Goal: Information Seeking & Learning: Learn about a topic

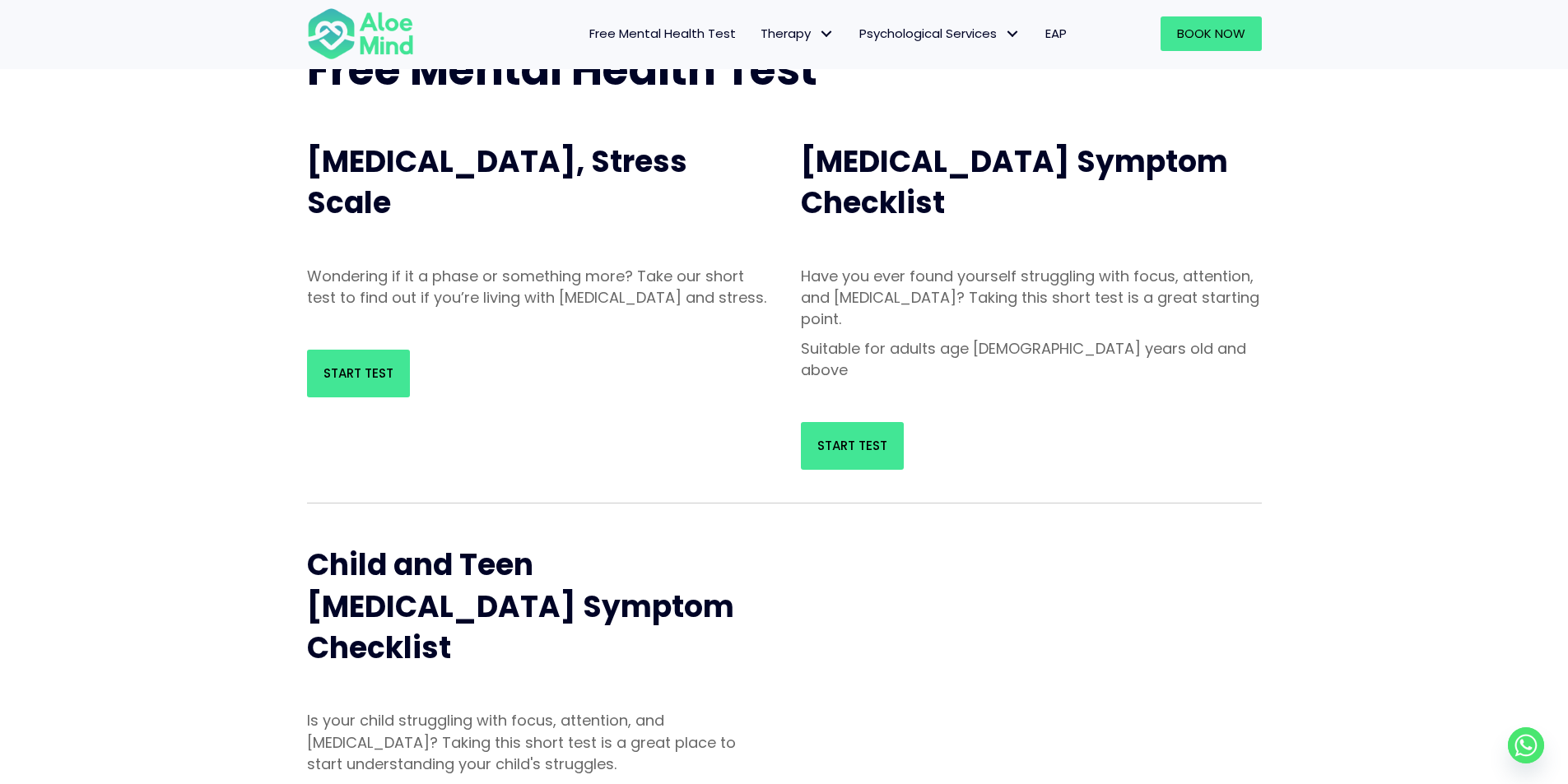
scroll to position [164, 0]
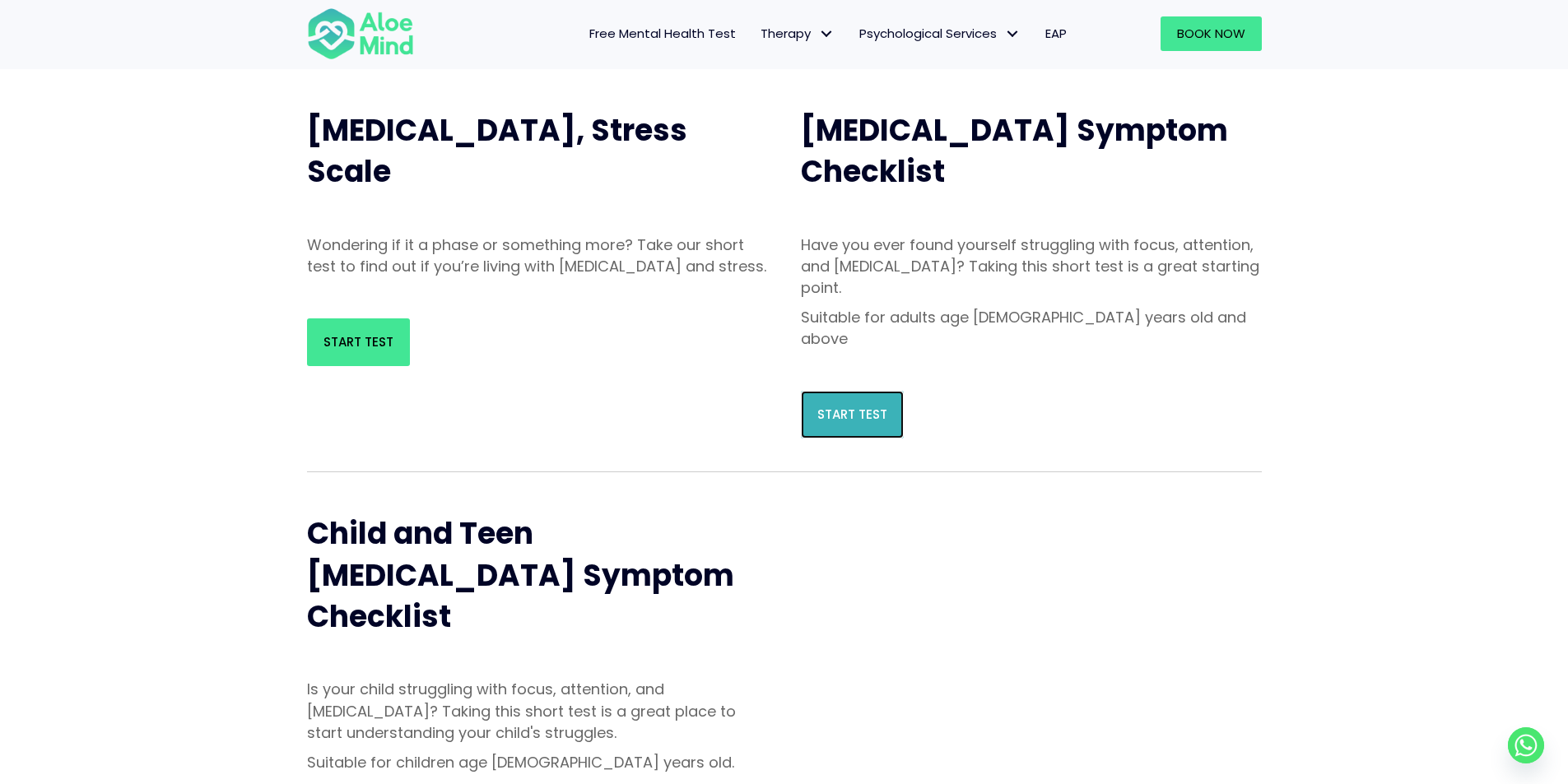
click at [877, 406] on span "Start Test" at bounding box center [852, 414] width 70 height 17
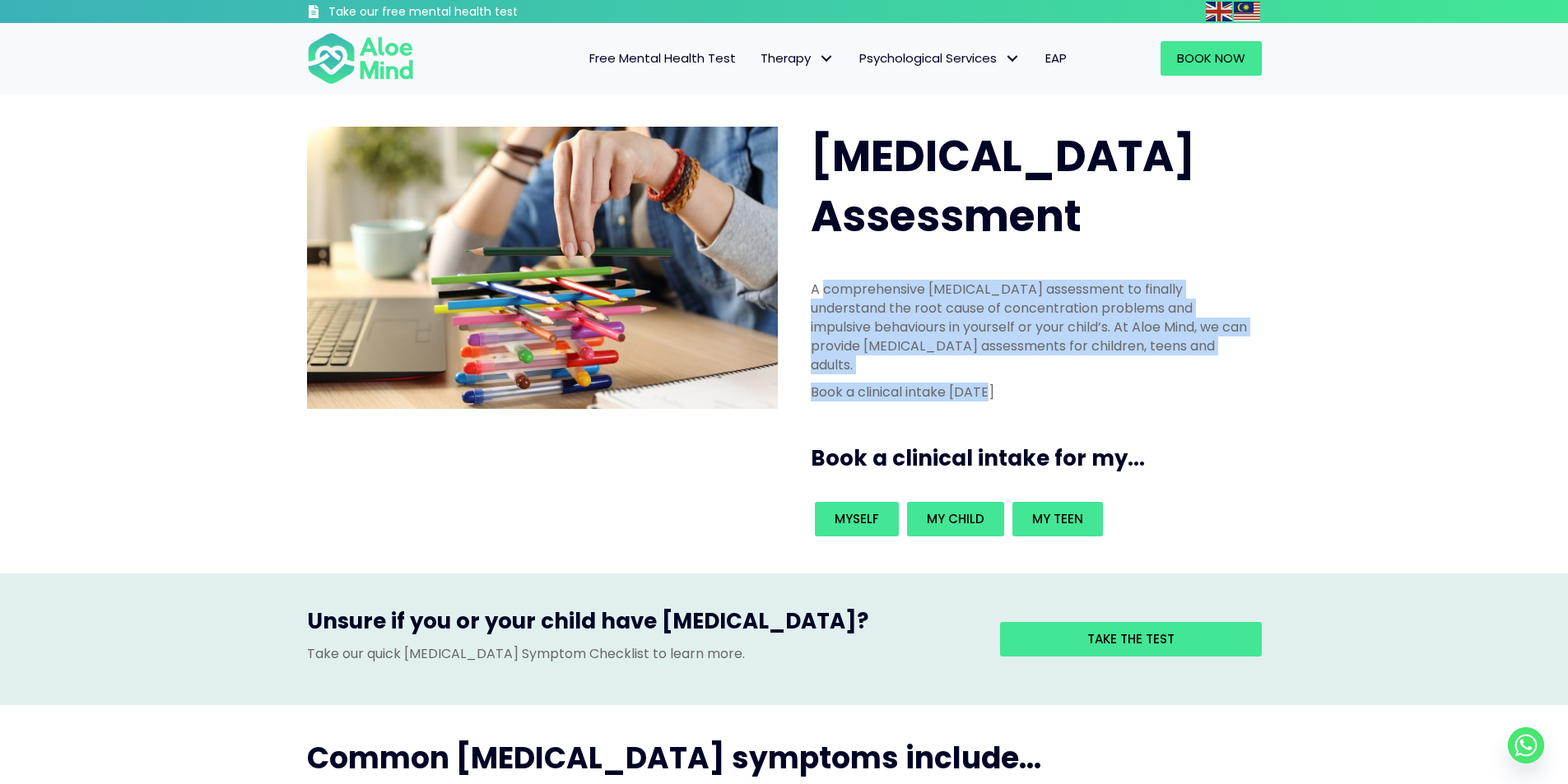
drag, startPoint x: 824, startPoint y: 219, endPoint x: 1103, endPoint y: 330, distance: 300.3
click at [1103, 330] on div "A comprehensive ADHD assessment to finally understand the root cause of concent…" at bounding box center [1032, 345] width 441 height 131
click at [1240, 299] on div "A comprehensive ADHD assessment to finally understand the root cause of concent…" at bounding box center [1032, 341] width 441 height 122
drag, startPoint x: 818, startPoint y: 235, endPoint x: 1079, endPoint y: 306, distance: 270.5
click at [1079, 306] on div "A comprehensive ADHD assessment to finally understand the root cause of concent…" at bounding box center [1032, 341] width 441 height 122
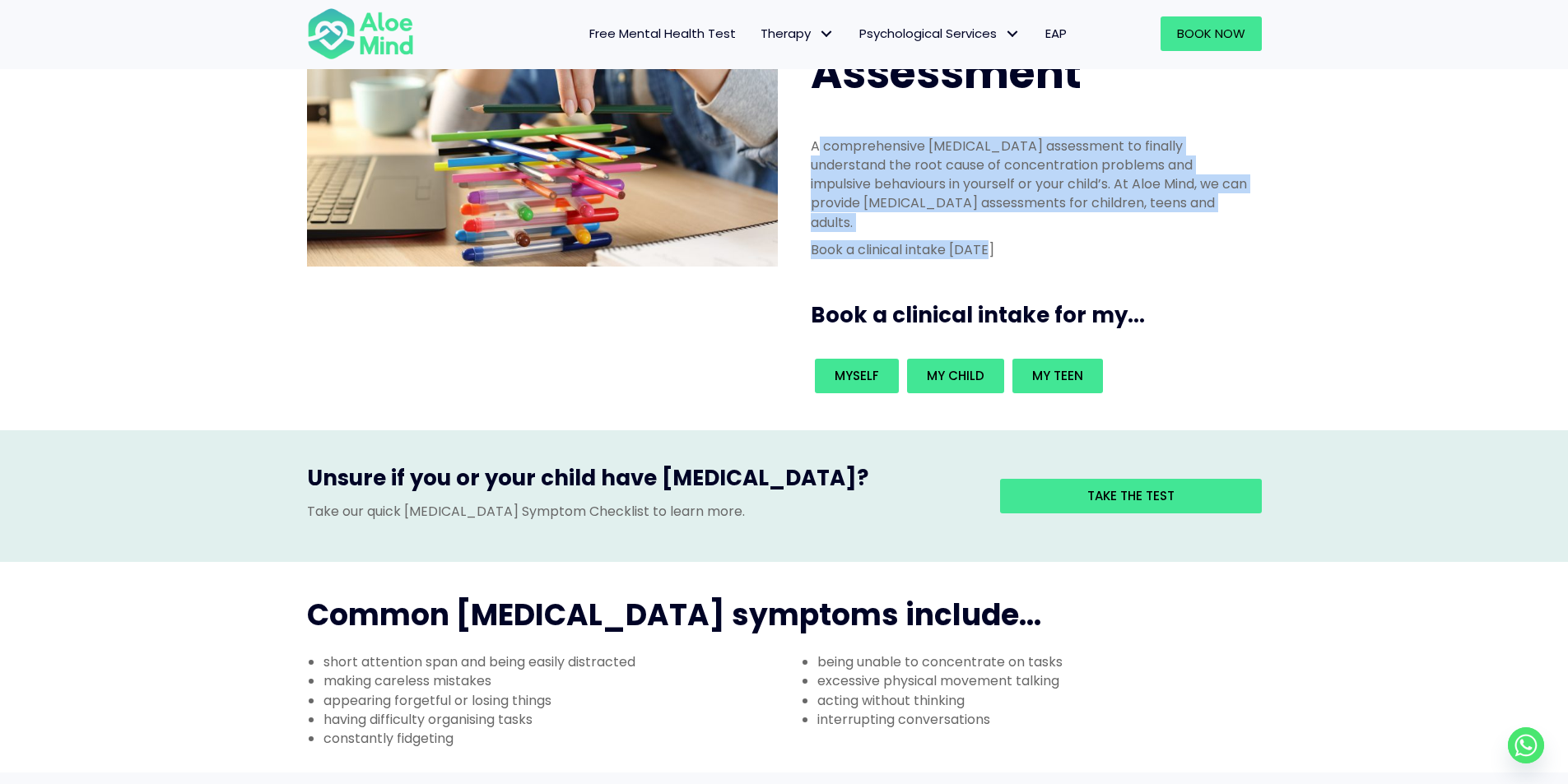
scroll to position [164, 0]
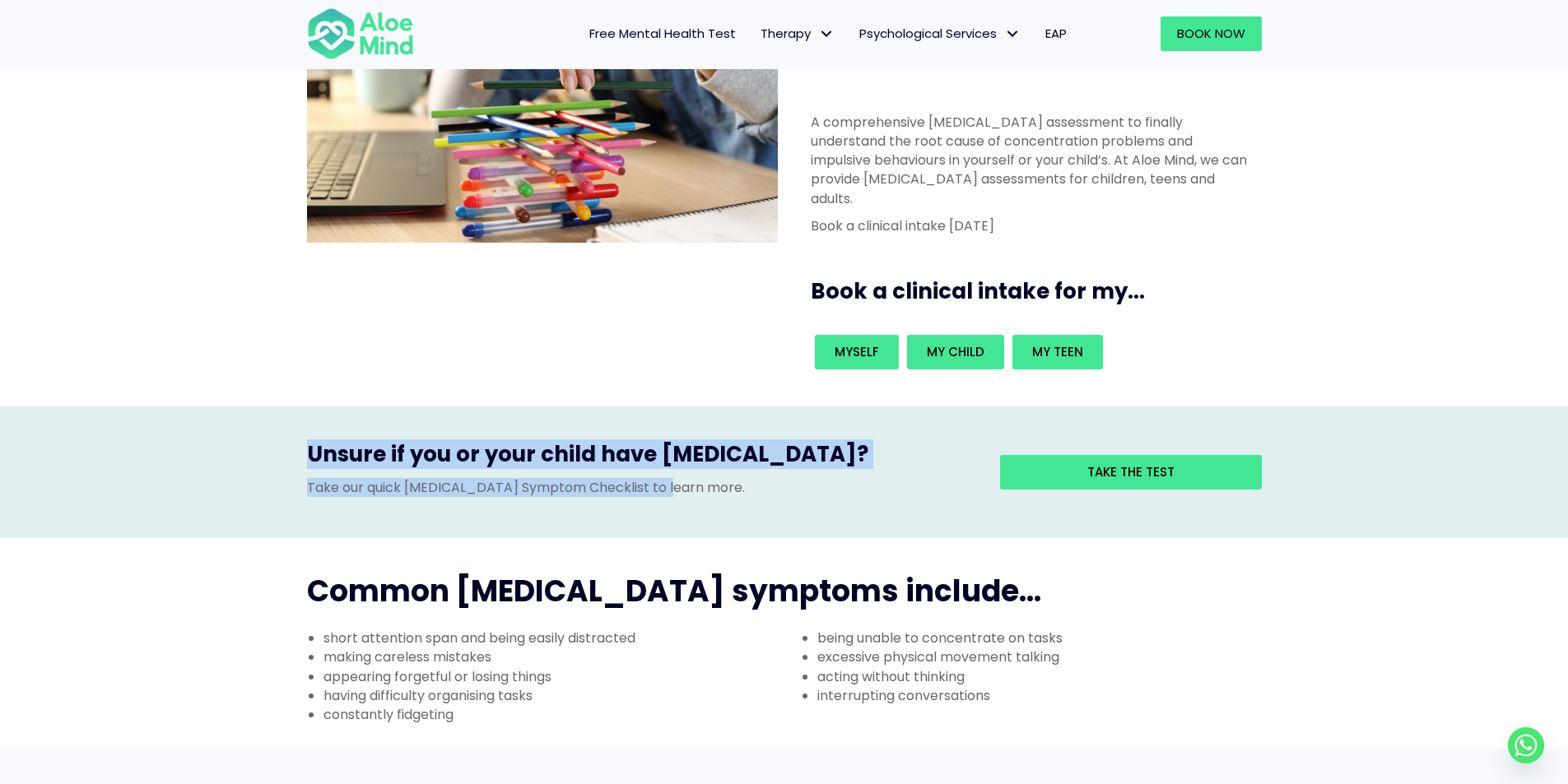
drag, startPoint x: 298, startPoint y: 412, endPoint x: 755, endPoint y: 408, distance: 457.0
click at [755, 423] on div "Unsure if you or your child have ADHD? Take our quick ADHD Symptom Checklist to…" at bounding box center [784, 473] width 988 height 99
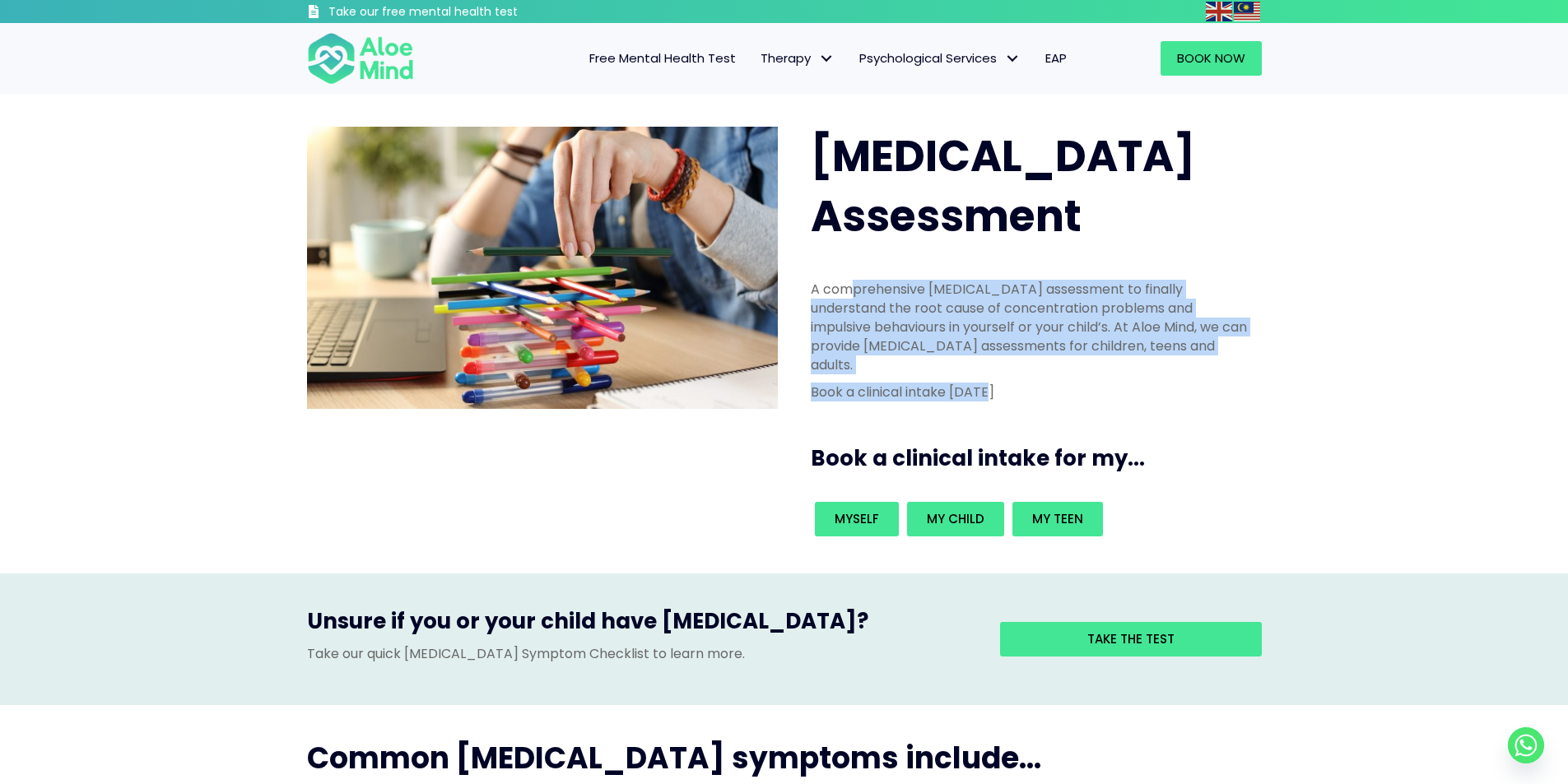
drag, startPoint x: 849, startPoint y: 223, endPoint x: 1200, endPoint y: 298, distance: 358.9
click at [1200, 298] on div "A comprehensive ADHD assessment to finally understand the root cause of concent…" at bounding box center [1032, 341] width 441 height 122
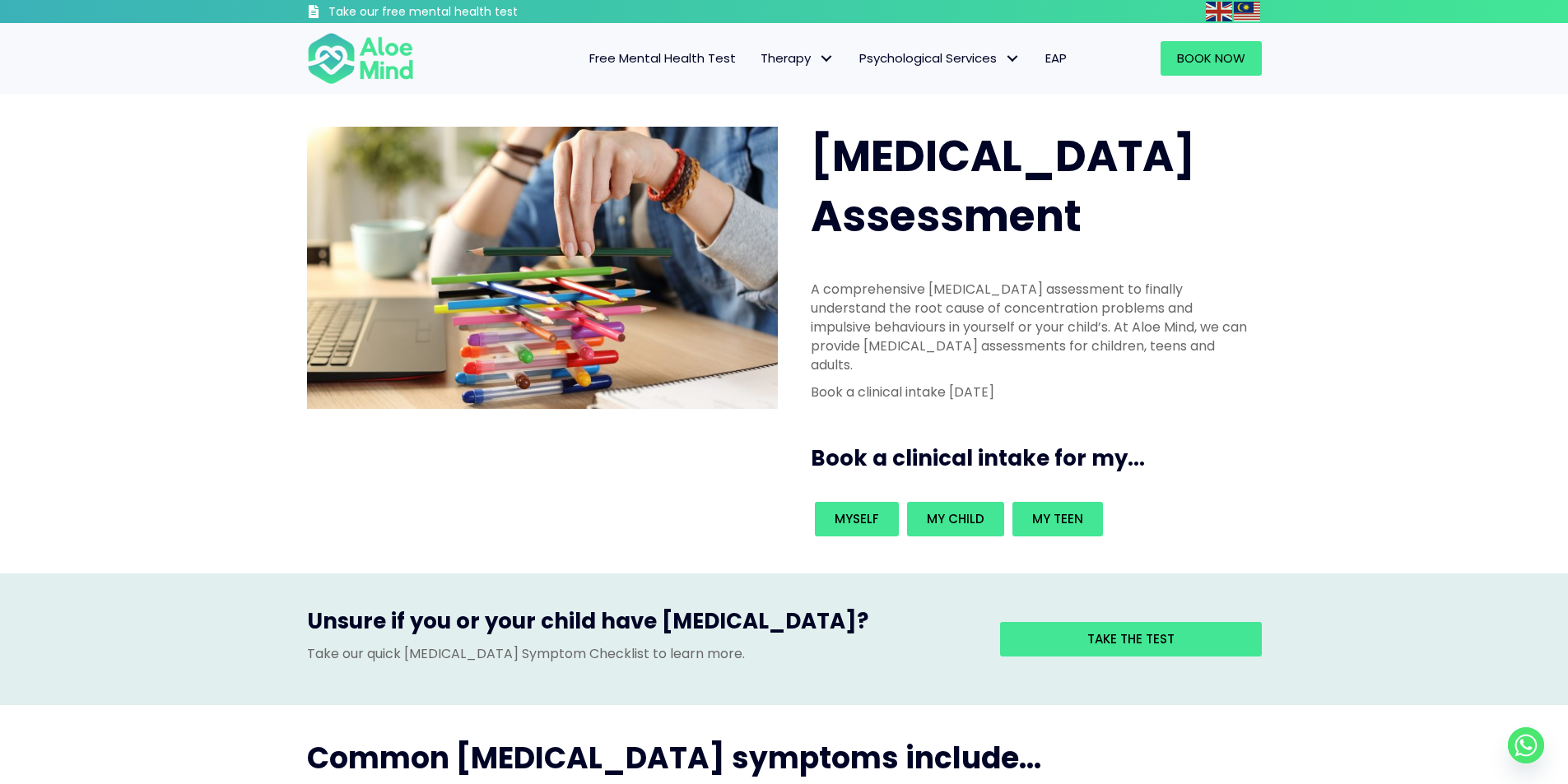
drag, startPoint x: 1260, startPoint y: 141, endPoint x: 1263, endPoint y: 152, distance: 11.4
click at [1263, 152] on div "ADHD Assessment" at bounding box center [1032, 186] width 474 height 153
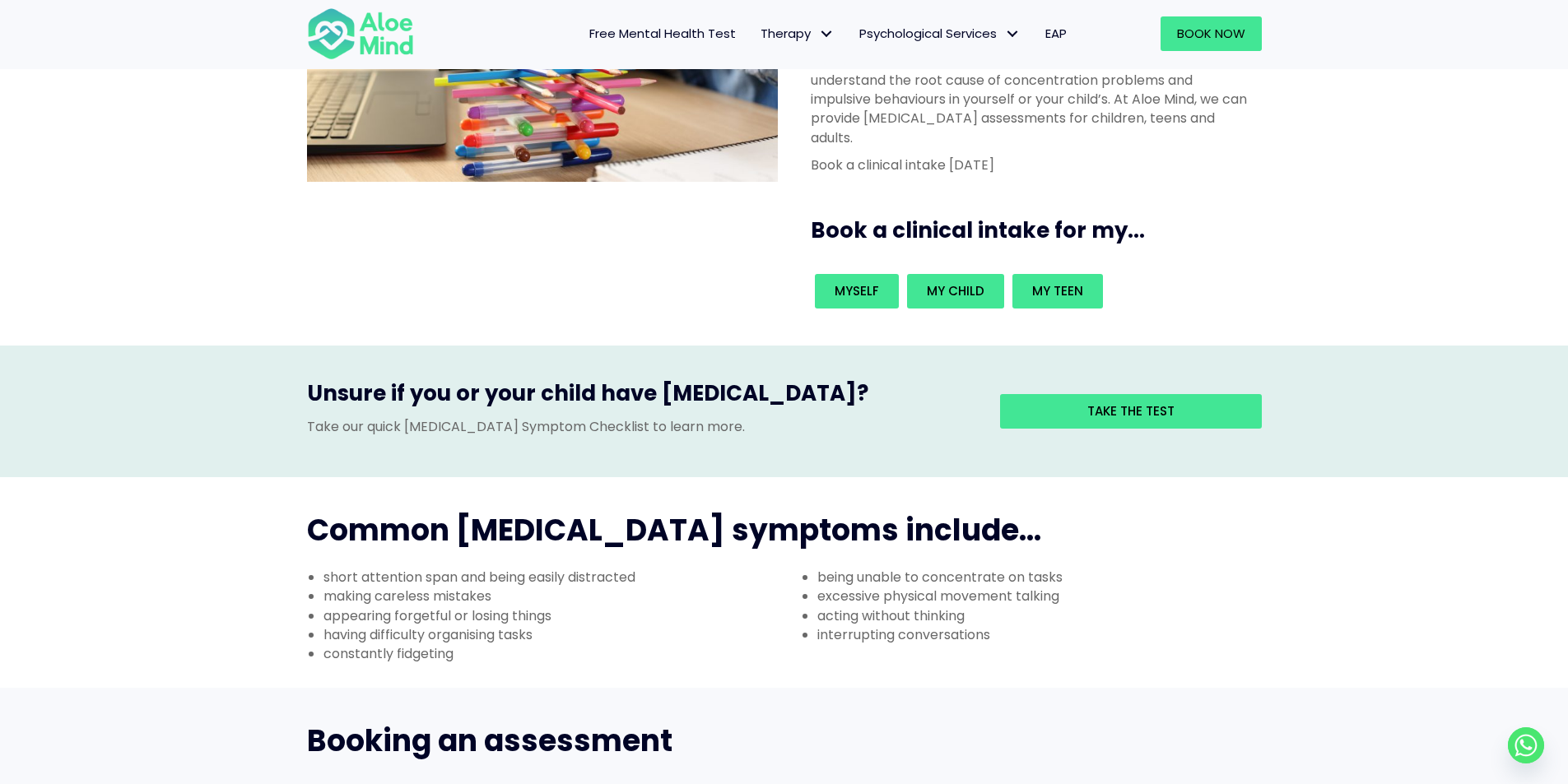
scroll to position [329, 0]
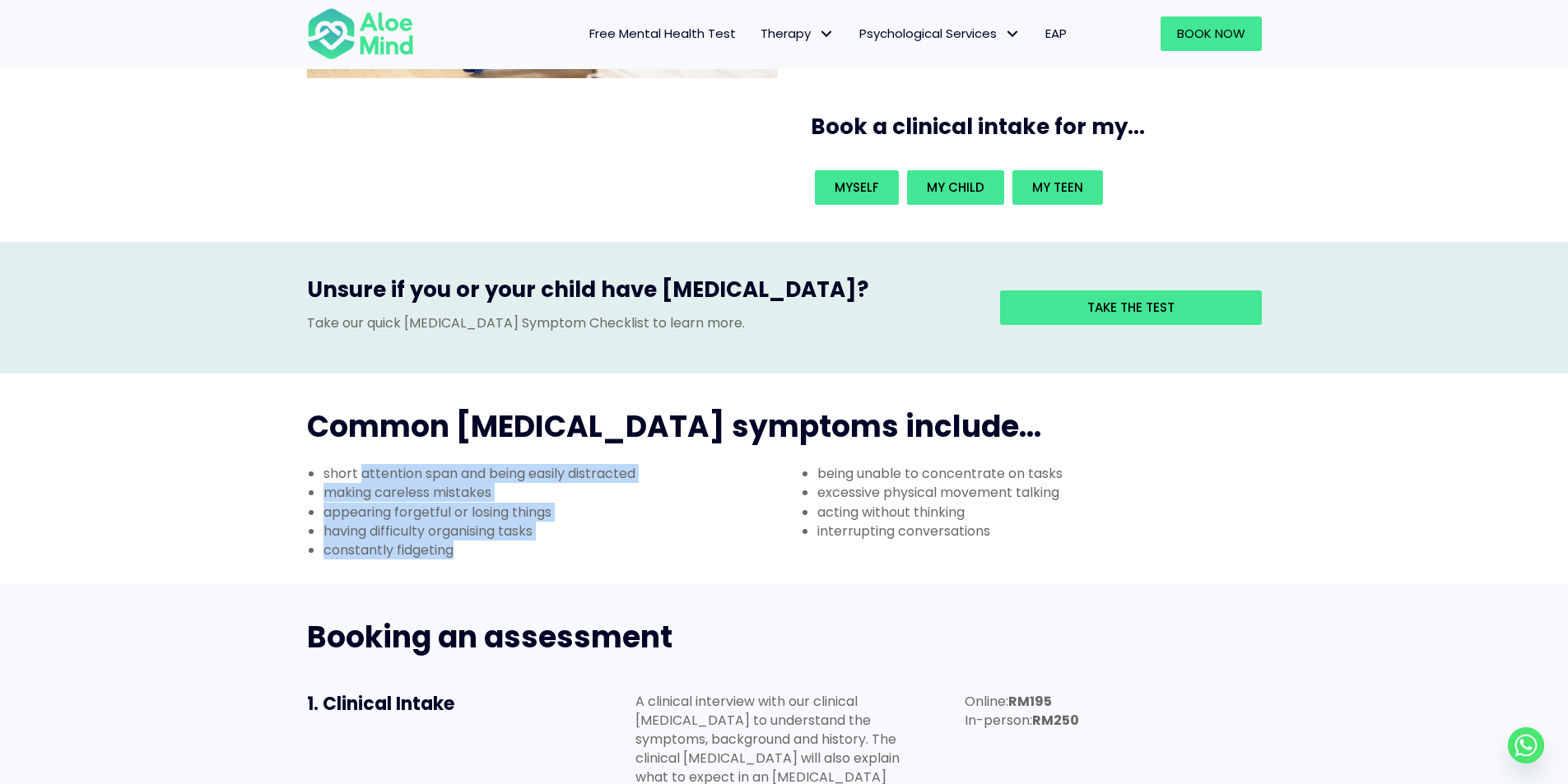
drag, startPoint x: 363, startPoint y: 395, endPoint x: 658, endPoint y: 464, distance: 303.0
click at [658, 464] on ul "short attention span and being easily distracted making careless mistakes appea…" at bounding box center [538, 512] width 494 height 96
click at [653, 502] on li "appearing forgetful or losing things" at bounding box center [554, 511] width 461 height 19
drag, startPoint x: 370, startPoint y: 420, endPoint x: 635, endPoint y: 473, distance: 270.2
click at [635, 473] on ul "short attention span and being easily distracted making careless mistakes appea…" at bounding box center [538, 512] width 494 height 96
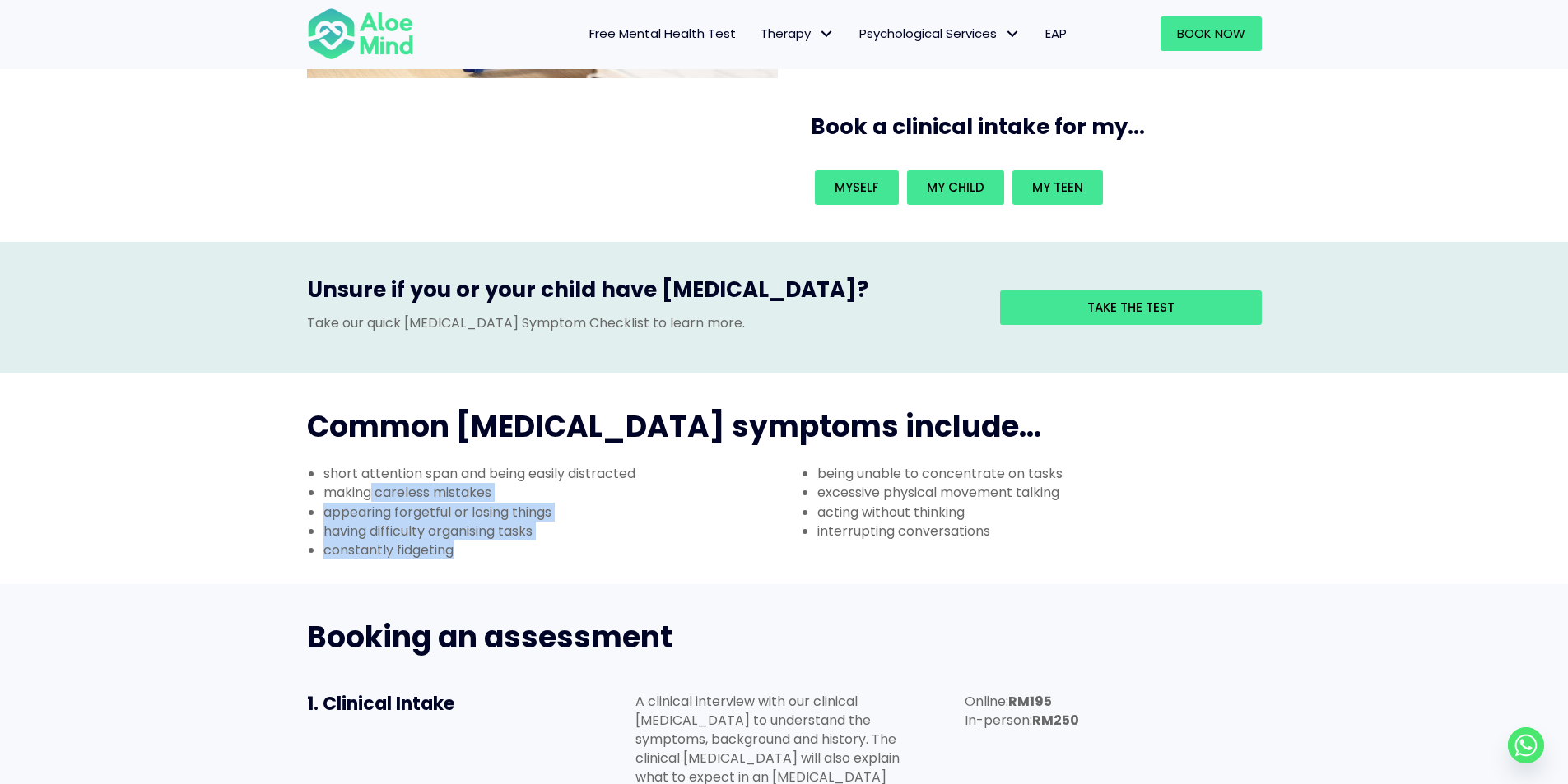
click at [640, 502] on li "appearing forgetful or losing things" at bounding box center [554, 511] width 461 height 19
drag, startPoint x: 324, startPoint y: 433, endPoint x: 608, endPoint y: 469, distance: 286.3
click at [608, 469] on ul "short attention span and being easily distracted making careless mistakes appea…" at bounding box center [538, 512] width 494 height 96
click at [628, 502] on li "appearing forgetful or losing things" at bounding box center [554, 511] width 461 height 19
drag, startPoint x: 335, startPoint y: 460, endPoint x: 597, endPoint y: 482, distance: 262.9
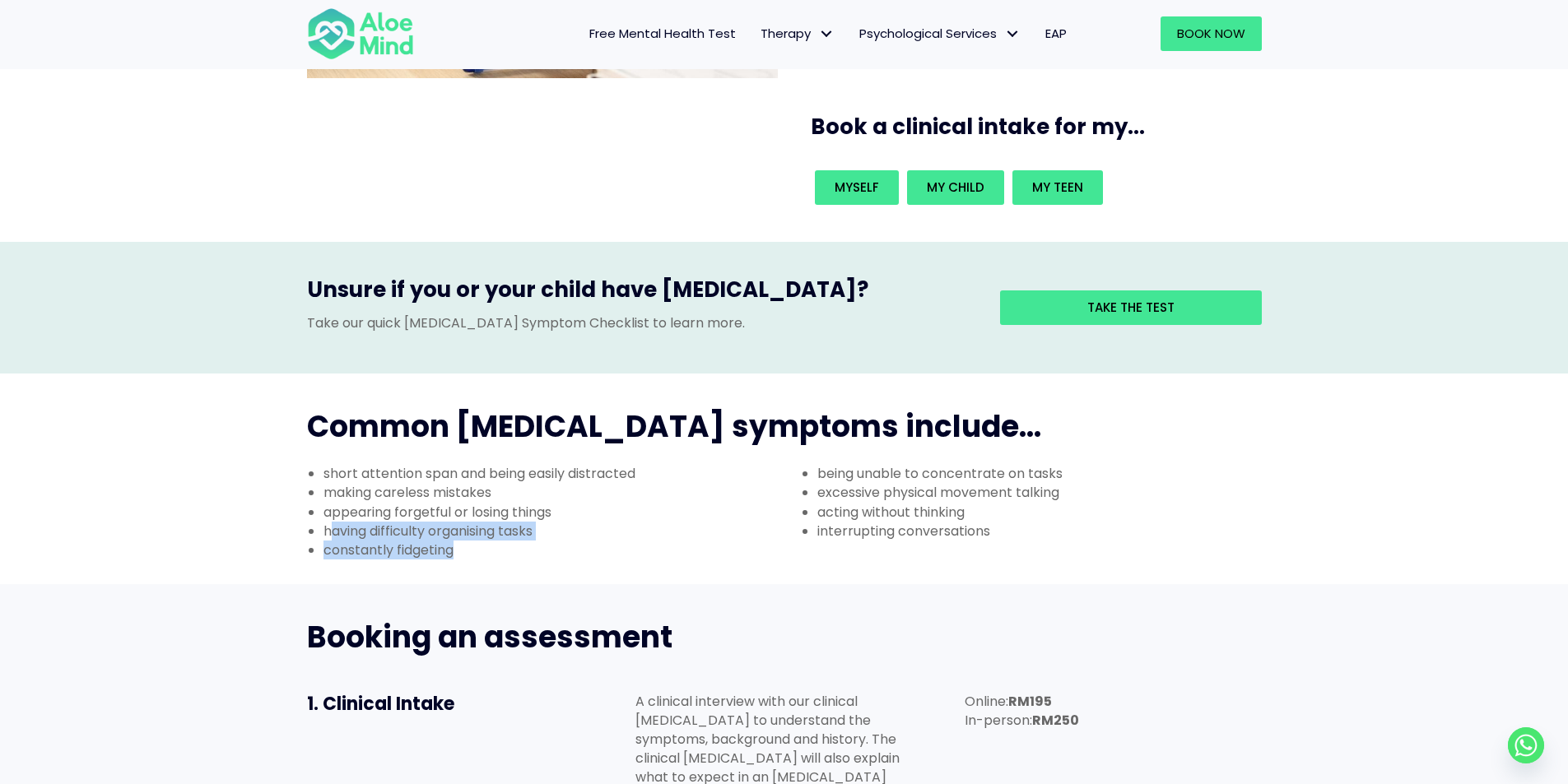
click at [597, 482] on div "short attention span and being easily distracted making careless mistakes appea…" at bounding box center [538, 516] width 494 height 103
click at [620, 502] on li "appearing forgetful or losing things" at bounding box center [554, 511] width 461 height 19
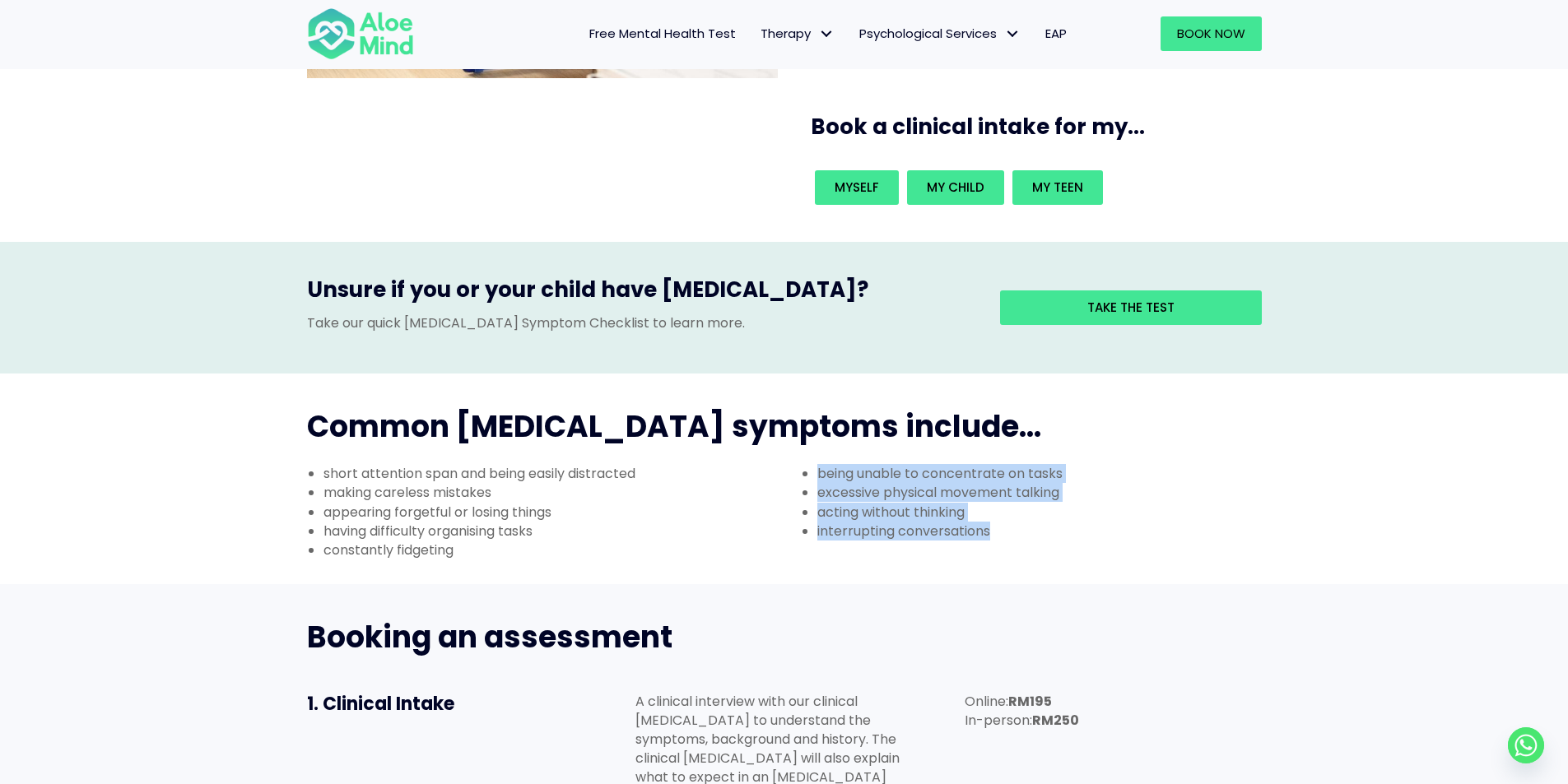
drag, startPoint x: 788, startPoint y: 392, endPoint x: 1057, endPoint y: 470, distance: 280.1
click at [1057, 470] on div "being unable to concentrate on tasks excessive physical movement talking acting…" at bounding box center [1032, 506] width 494 height 85
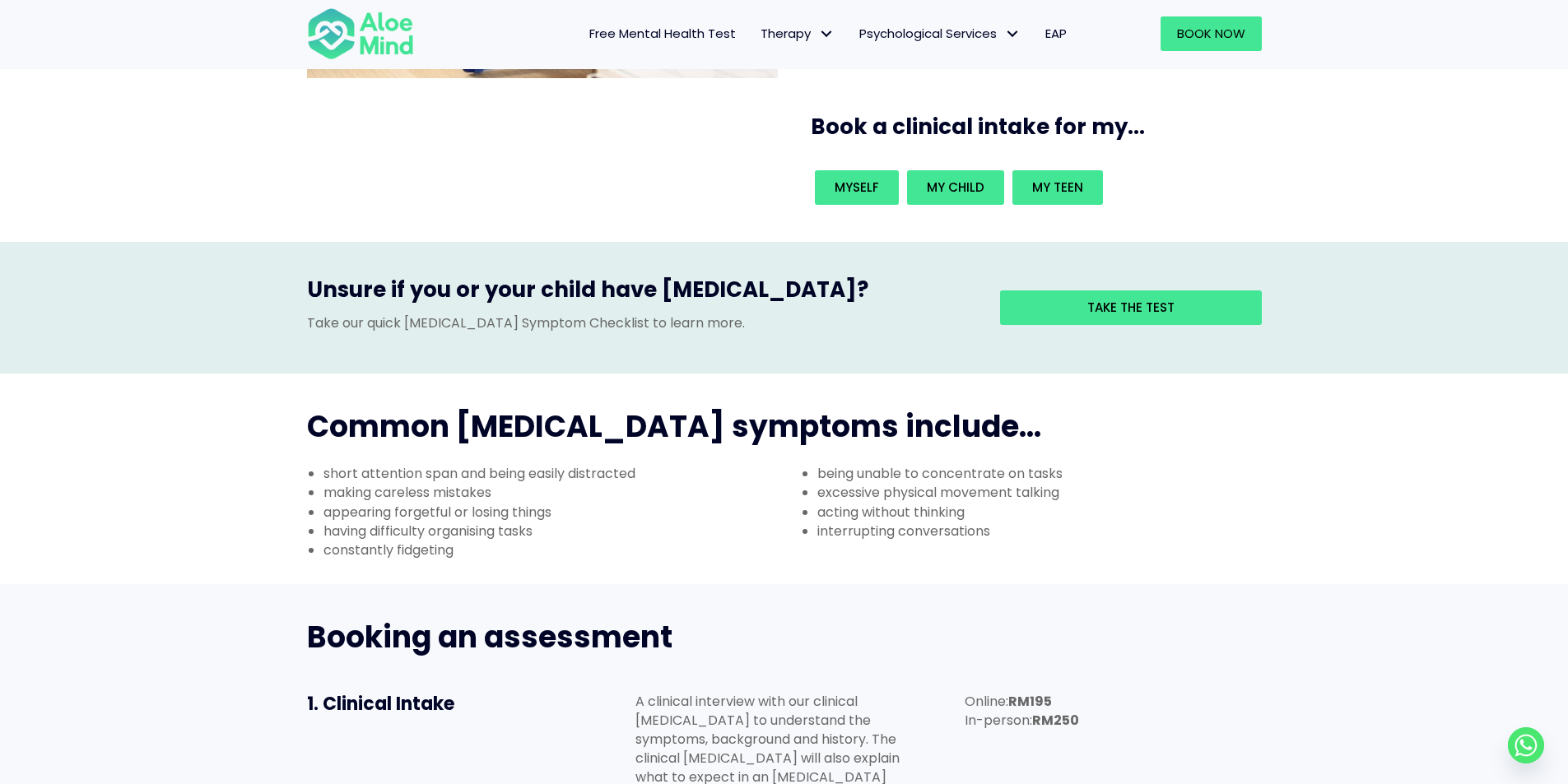
click at [670, 502] on li "appearing forgetful or losing things" at bounding box center [554, 511] width 461 height 19
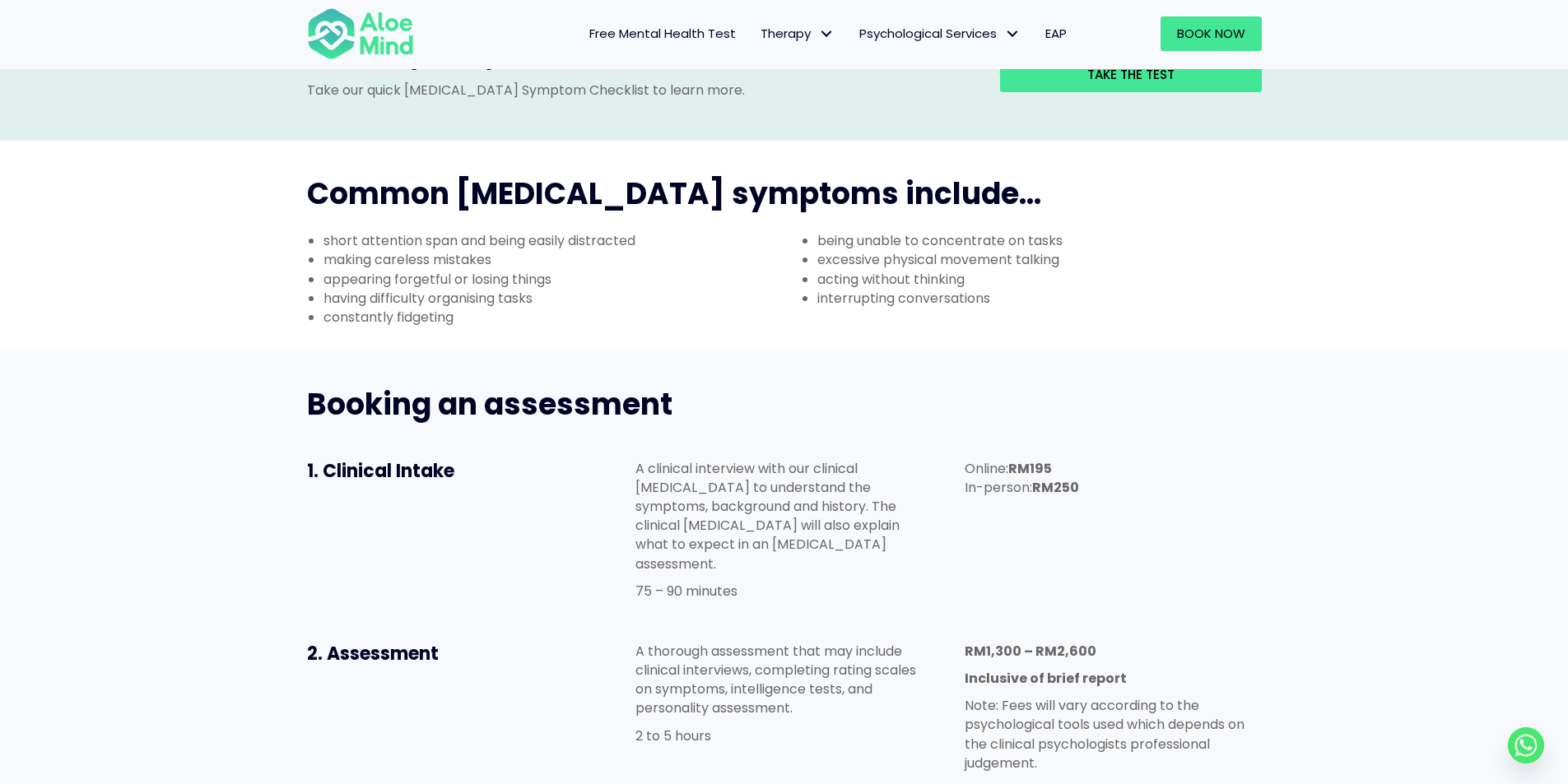
scroll to position [576, 0]
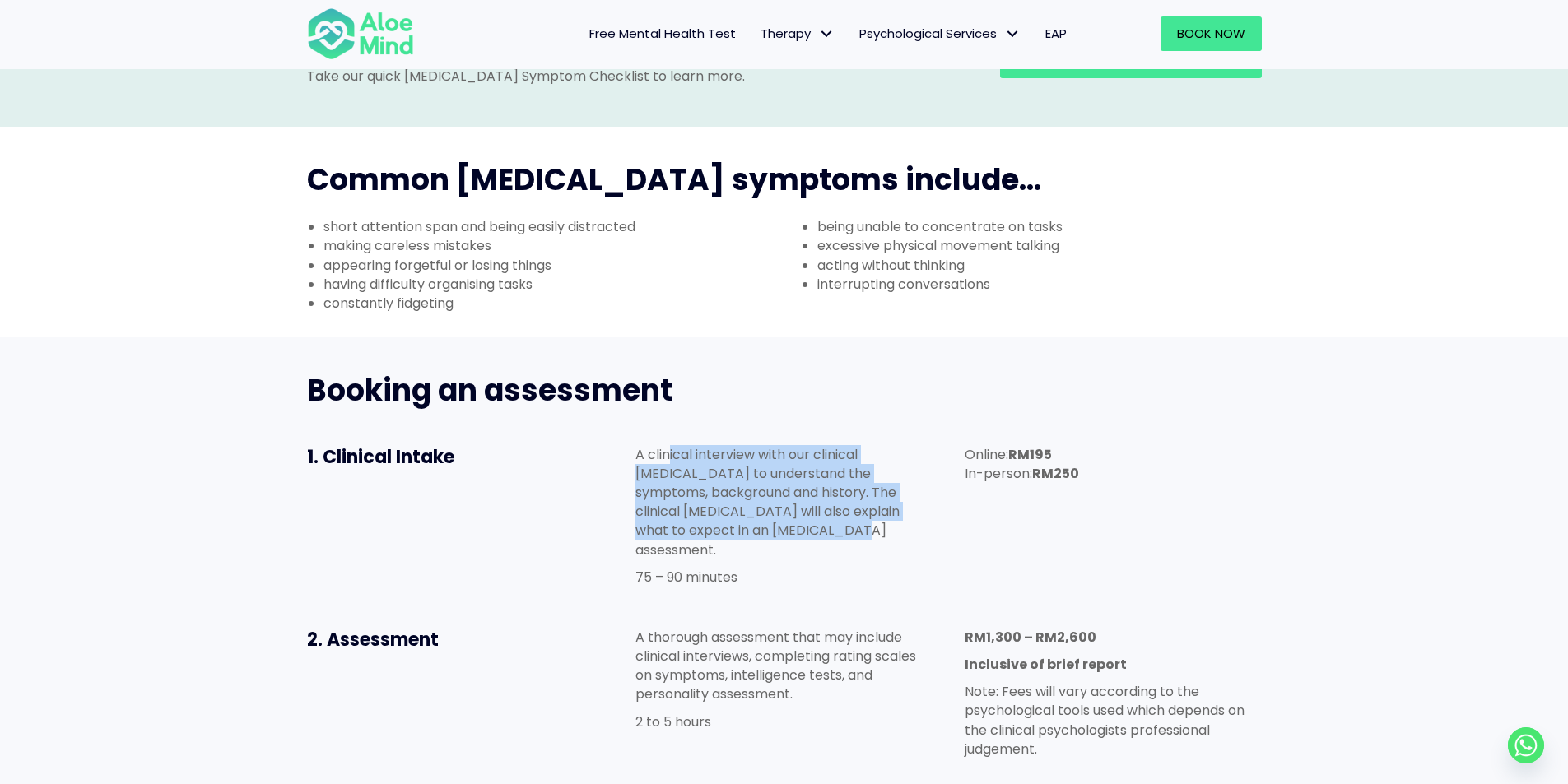
drag, startPoint x: 670, startPoint y: 377, endPoint x: 819, endPoint y: 461, distance: 171.0
click at [819, 461] on p "A clinical interview with our clinical psychologist to understand the symptoms,…" at bounding box center [784, 502] width 297 height 114
click at [737, 445] on p "A clinical interview with our clinical psychologist to understand the symptoms,…" at bounding box center [784, 502] width 297 height 114
drag, startPoint x: 634, startPoint y: 424, endPoint x: 891, endPoint y: 455, distance: 258.9
click at [891, 455] on div "A clinical interview with our clinical psychologist to understand the symptoms,…" at bounding box center [784, 520] width 329 height 183
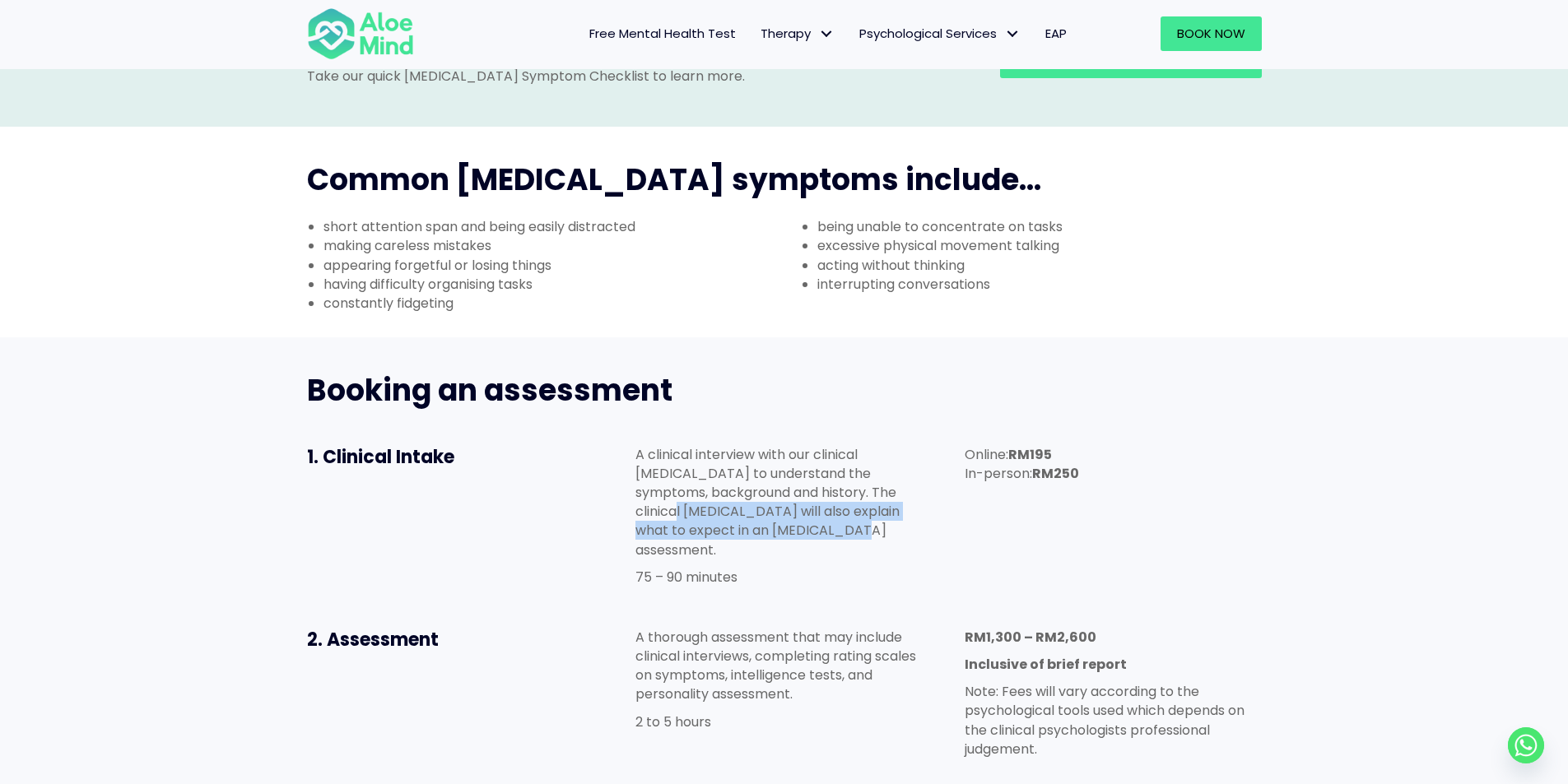
click at [836, 459] on p "A clinical interview with our clinical psychologist to understand the symptoms,…" at bounding box center [784, 502] width 297 height 114
drag, startPoint x: 599, startPoint y: 450, endPoint x: 877, endPoint y: 452, distance: 278.0
click at [877, 452] on div "1. Clinical Intake A clinical interview with our clinical psychologist to under…" at bounding box center [784, 520] width 988 height 183
click at [823, 457] on p "A clinical interview with our clinical psychologist to understand the symptoms,…" at bounding box center [784, 502] width 297 height 114
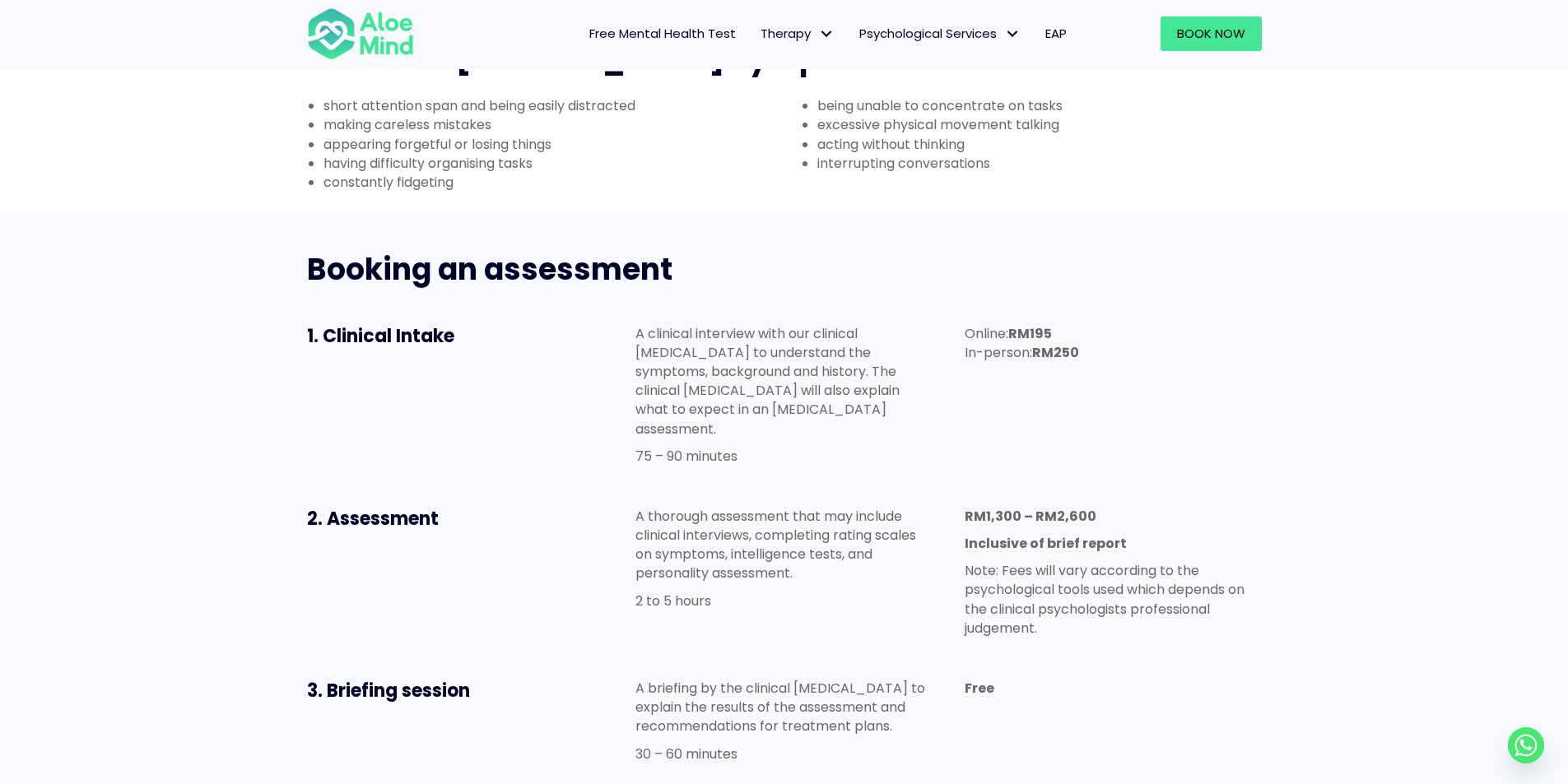
scroll to position [740, 0]
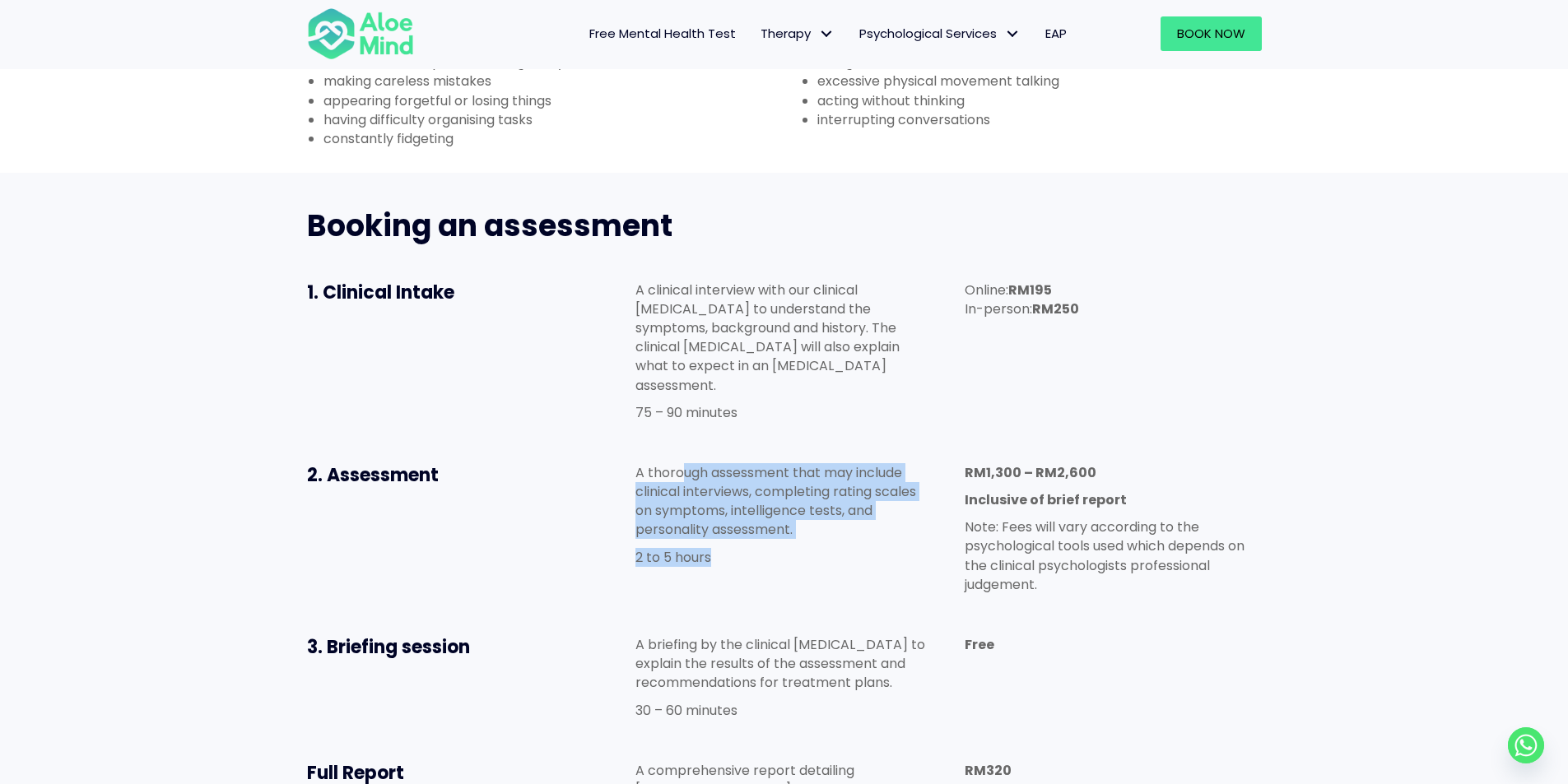
drag, startPoint x: 683, startPoint y: 381, endPoint x: 870, endPoint y: 442, distance: 196.7
click at [870, 463] on div "A thorough assessment that may include clinical interviews, completing rating s…" at bounding box center [784, 515] width 297 height 103
click at [847, 463] on div "A thorough assessment that may include clinical interviews, completing rating s…" at bounding box center [784, 515] width 297 height 103
drag, startPoint x: 646, startPoint y: 417, endPoint x: 877, endPoint y: 441, distance: 232.2
click at [877, 463] on p "A thorough assessment that may include clinical interviews, completing rating s…" at bounding box center [784, 501] width 297 height 77
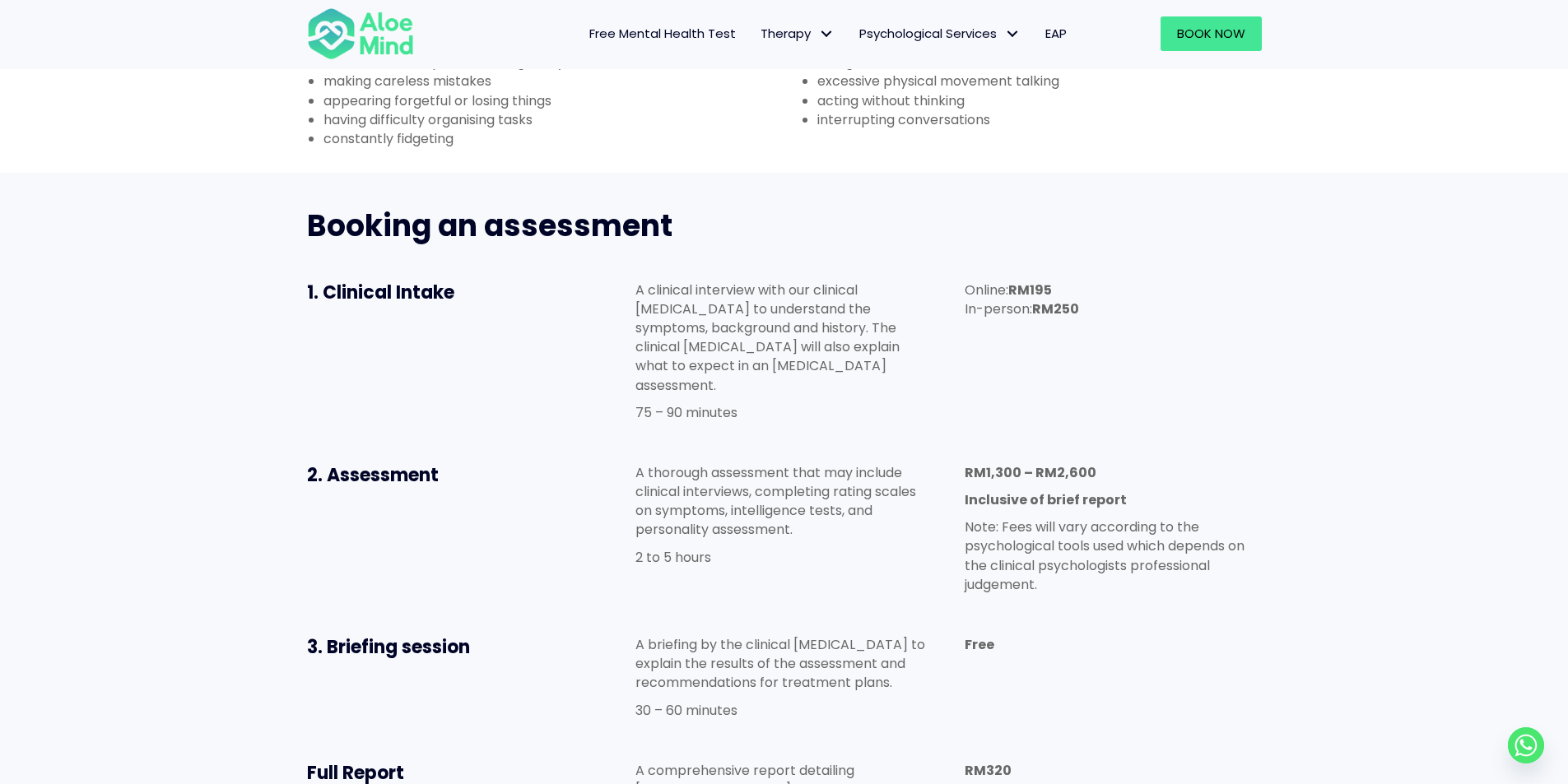
click at [830, 463] on div "A thorough assessment that may include clinical interviews, completing rating s…" at bounding box center [784, 515] width 297 height 103
drag, startPoint x: 662, startPoint y: 438, endPoint x: 836, endPoint y: 454, distance: 174.7
click at [836, 463] on div "A thorough assessment that may include clinical interviews, completing rating s…" at bounding box center [784, 515] width 297 height 103
click at [856, 463] on div "A thorough assessment that may include clinical interviews, completing rating s…" at bounding box center [784, 515] width 297 height 103
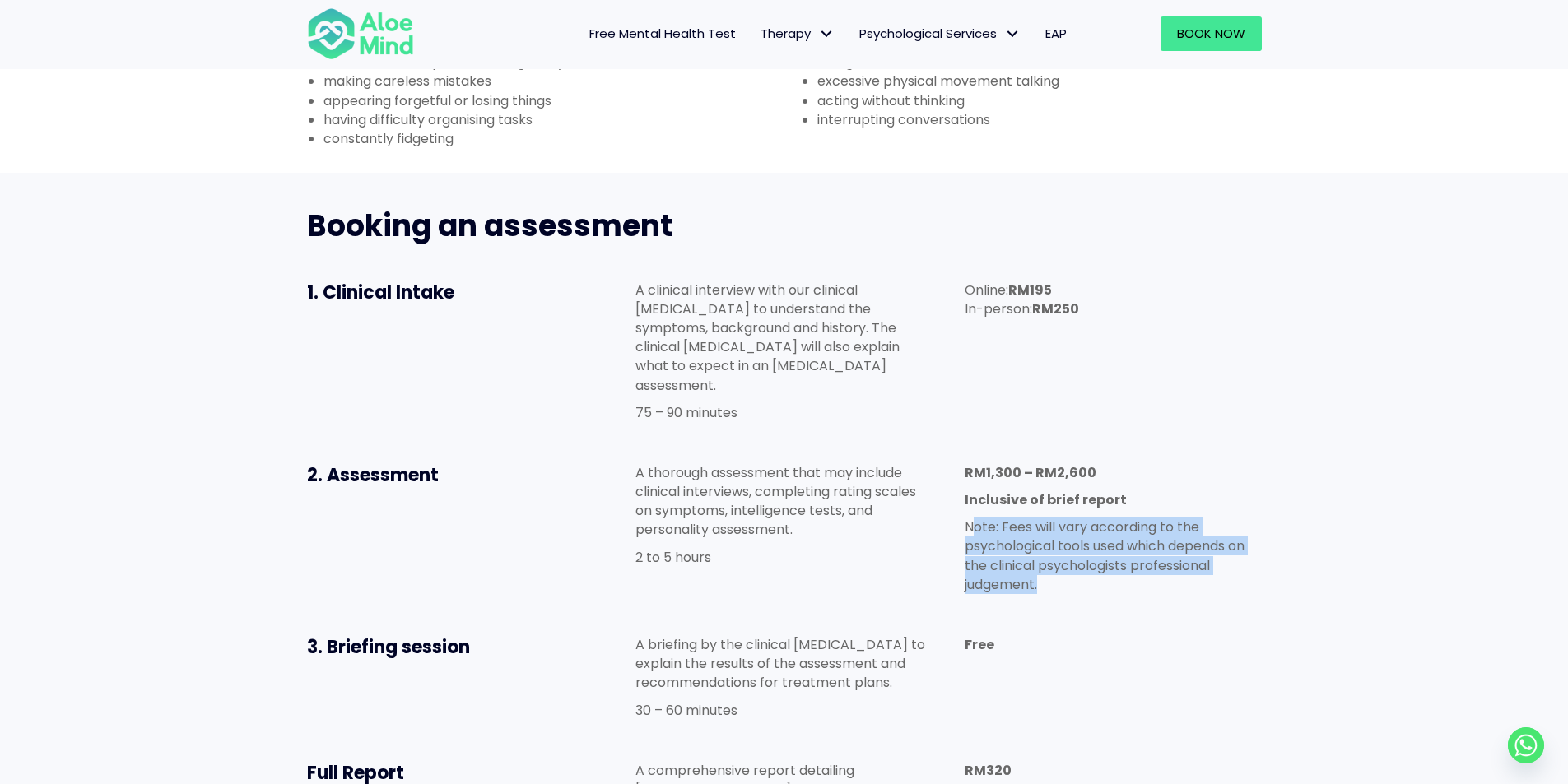
drag, startPoint x: 978, startPoint y: 421, endPoint x: 1271, endPoint y: 483, distance: 299.5
click at [1271, 483] on div "RM1,300 – RM2,600 Inclusive of brief report Note: Fees will vary according to t…" at bounding box center [1113, 533] width 329 height 172
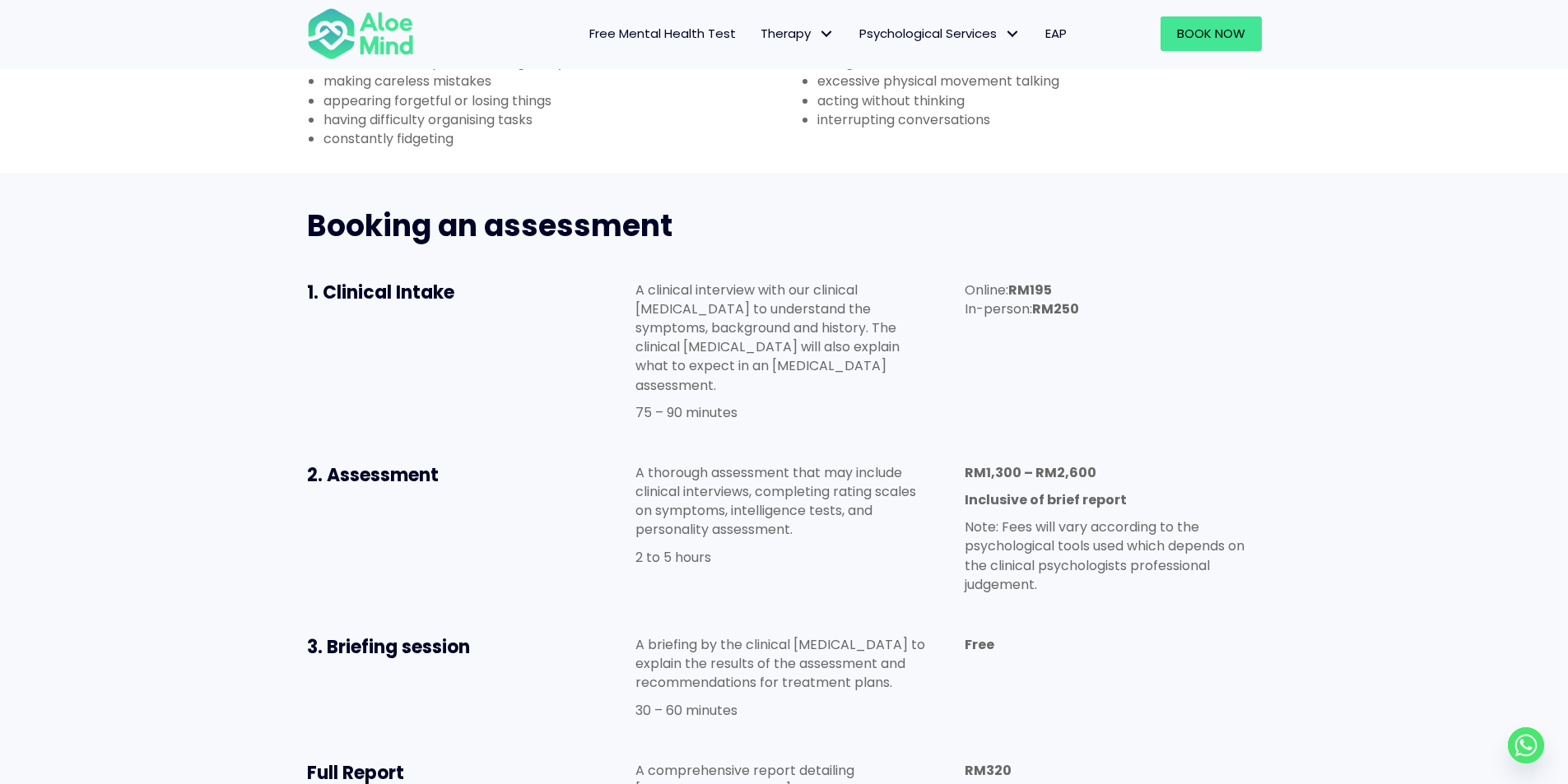
click at [1220, 463] on div "RM1,300 – RM2,600 Inclusive of brief report Note: Fees will vary according to t…" at bounding box center [1113, 529] width 297 height 131
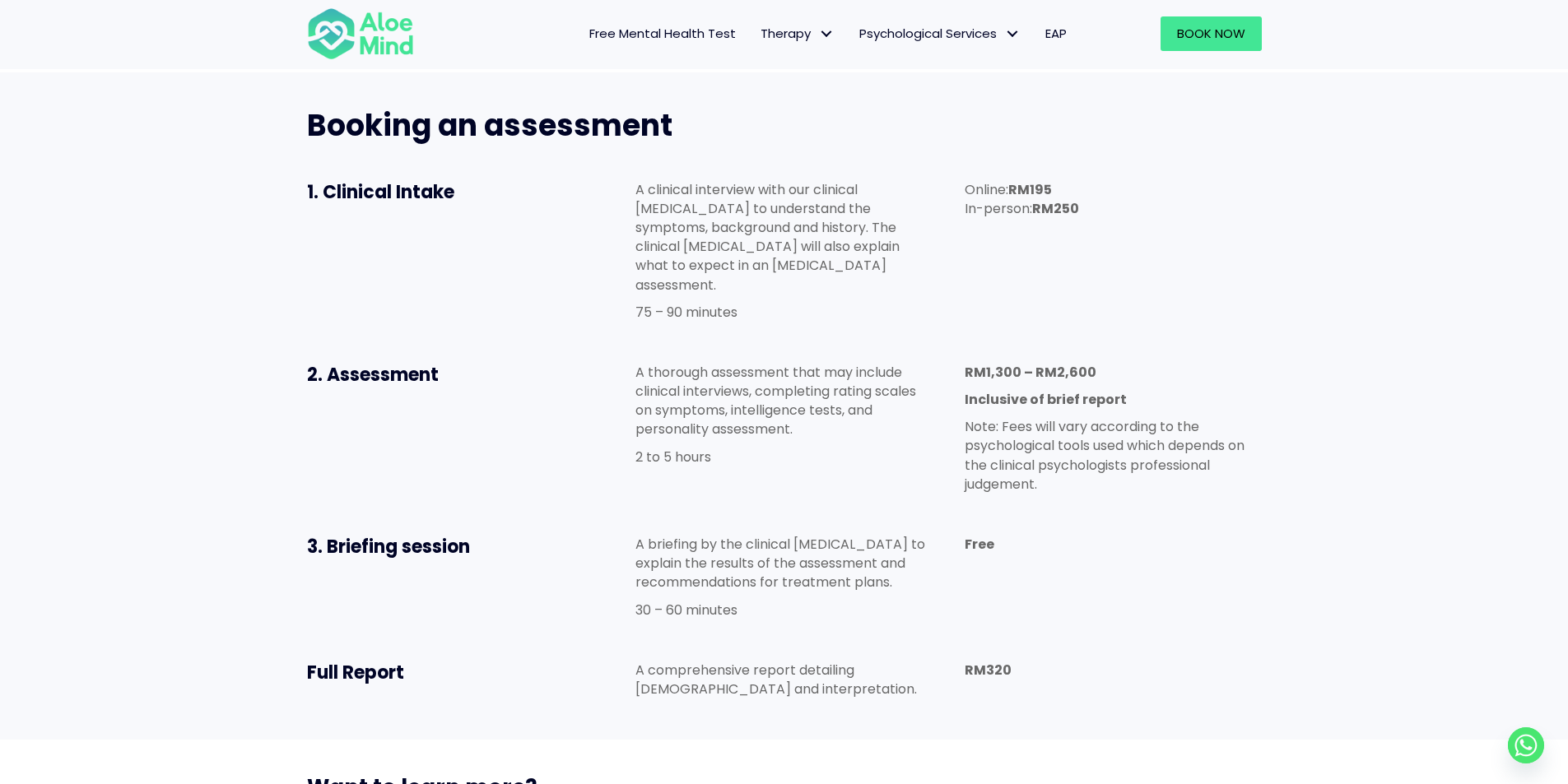
scroll to position [905, 0]
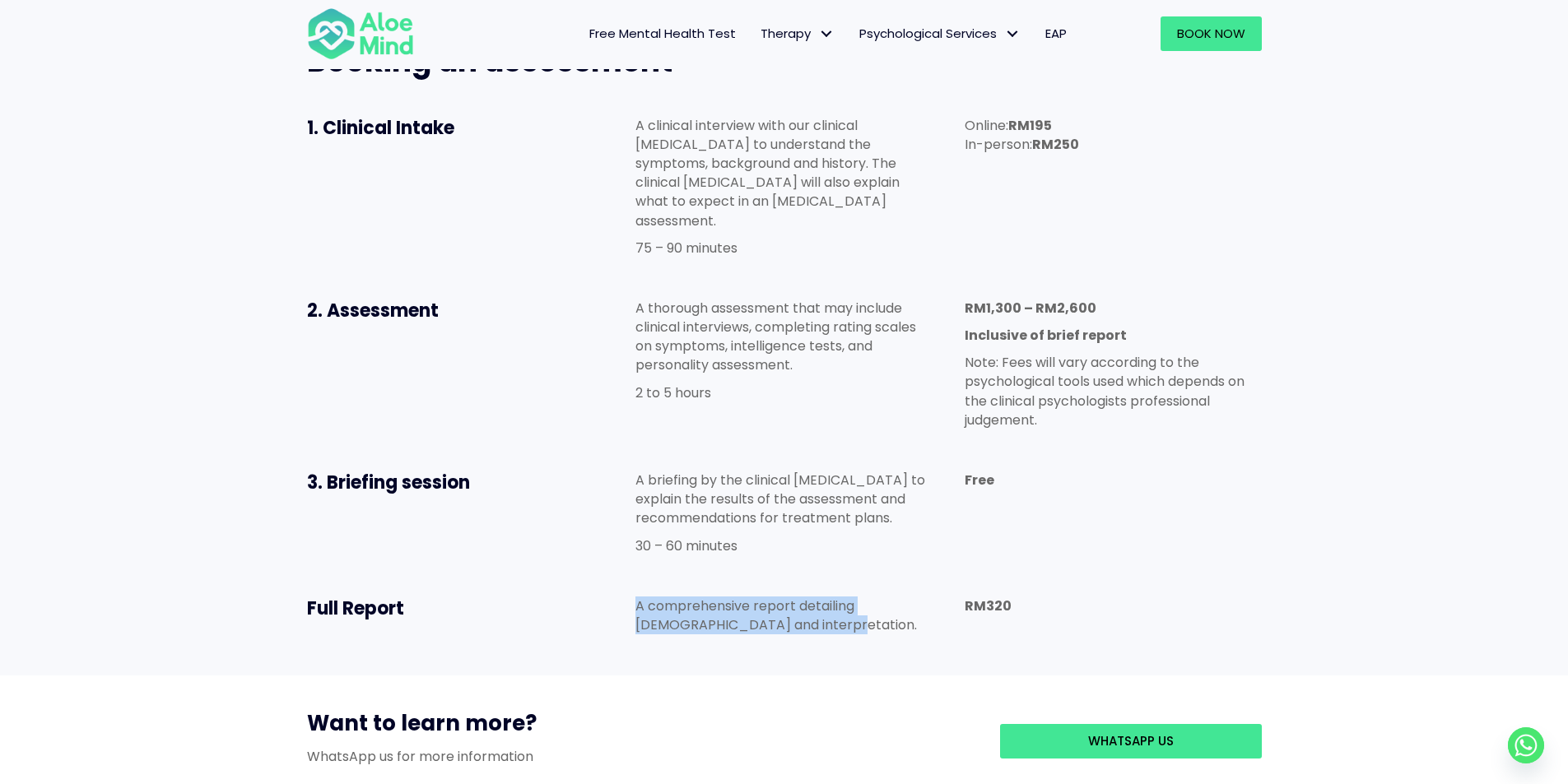
drag, startPoint x: 629, startPoint y: 510, endPoint x: 924, endPoint y: 519, distance: 295.1
click at [924, 580] on div "A comprehensive report detailing theresults and interpretation." at bounding box center [784, 620] width 329 height 79
click at [1093, 454] on div "3. Briefing session A briefing by the clinical psychologist to explain the resu…" at bounding box center [784, 517] width 988 height 126
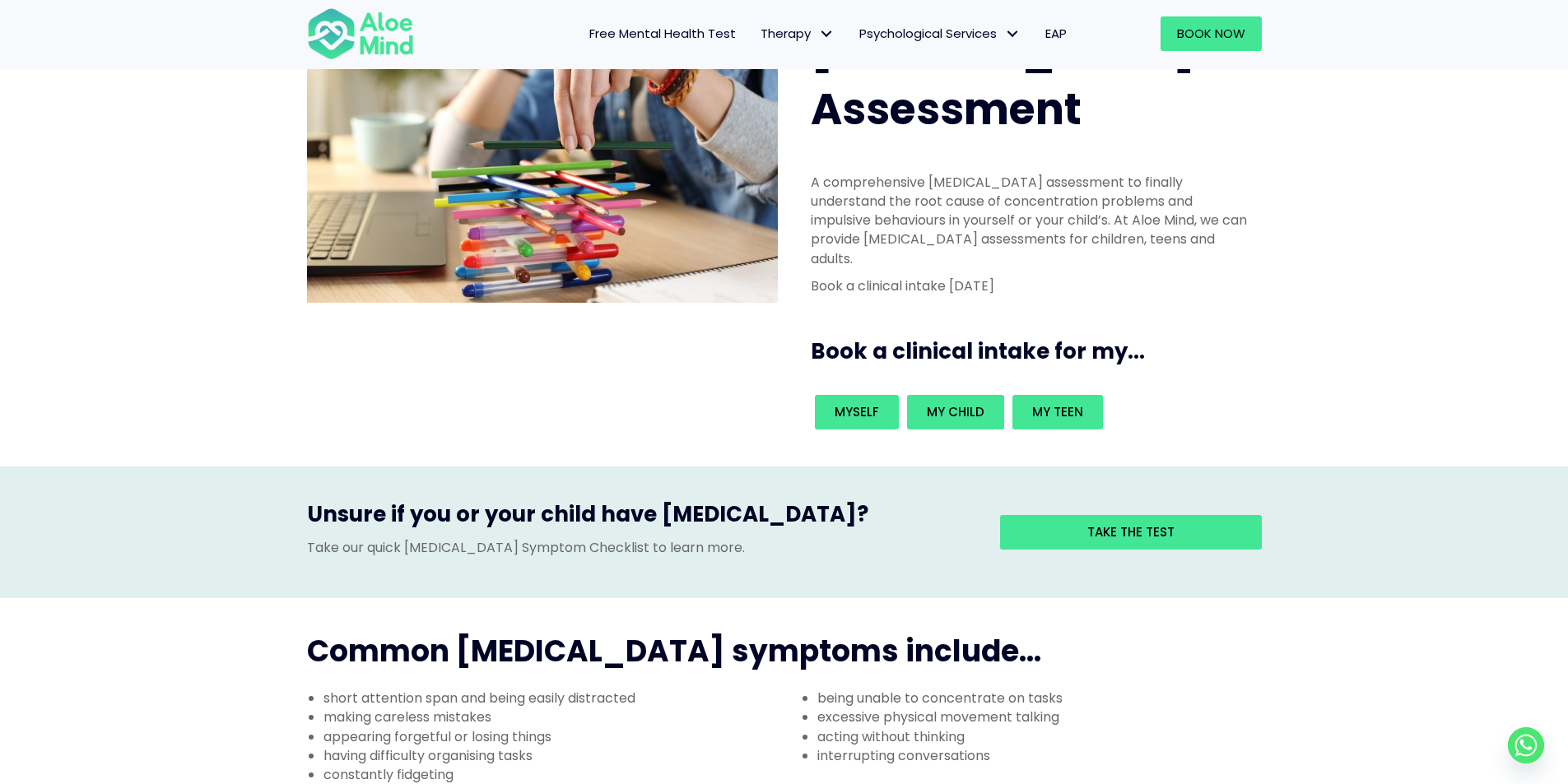
scroll to position [0, 0]
